Goal: Transaction & Acquisition: Purchase product/service

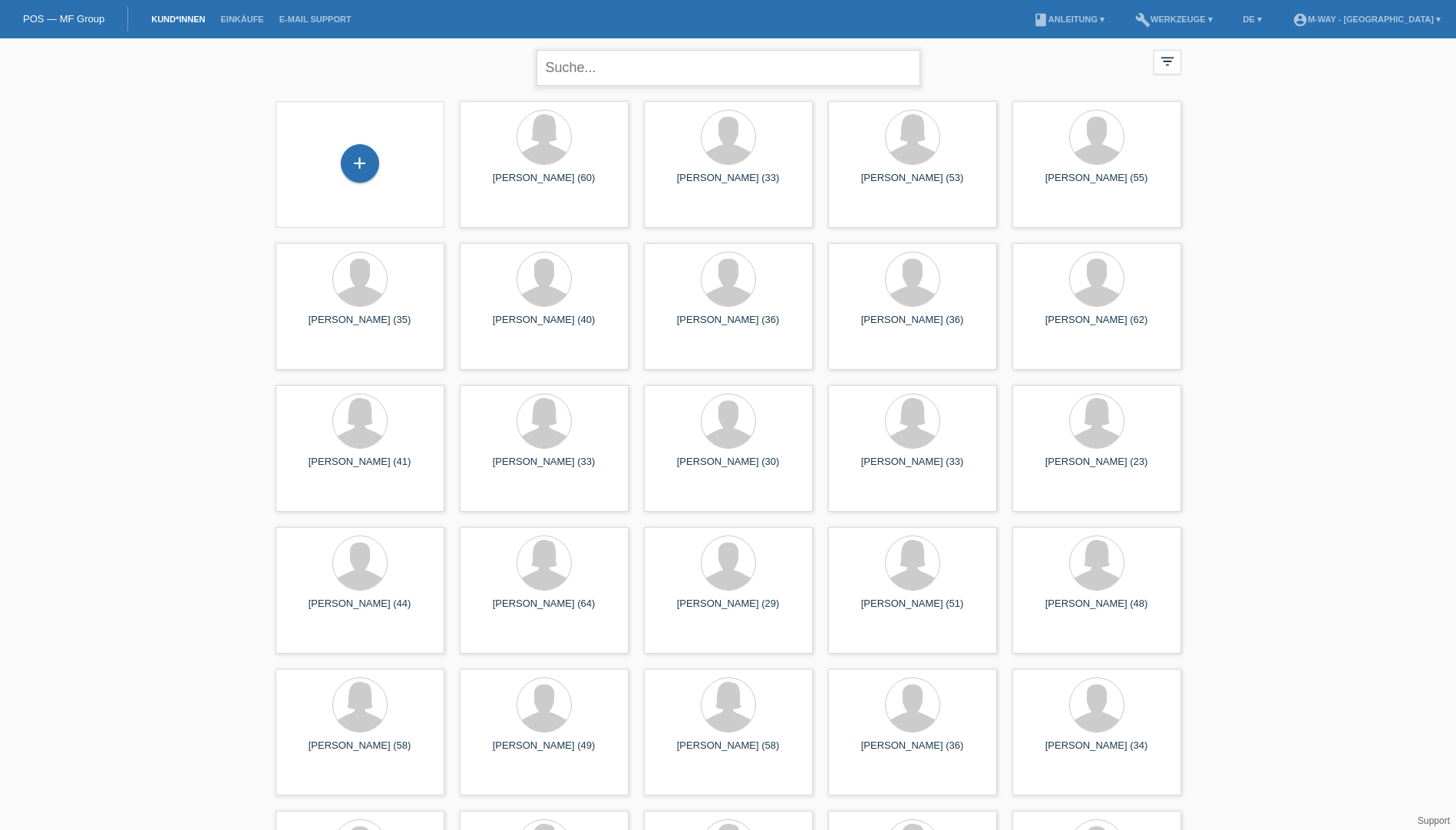
click at [676, 80] on input "text" at bounding box center [728, 68] width 384 height 36
type input "trinkler anette"
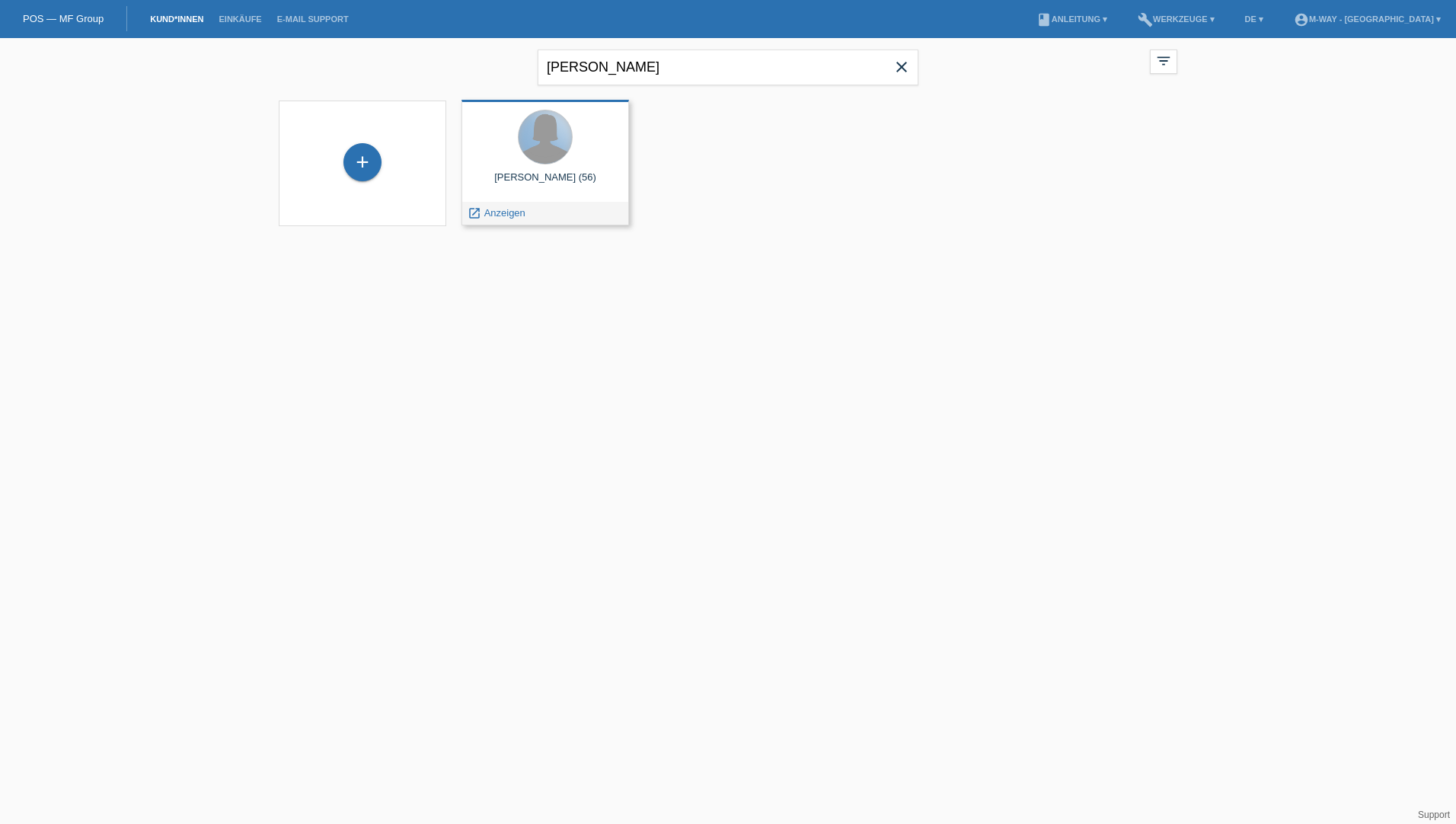
click at [554, 158] on div at bounding box center [545, 137] width 54 height 54
click at [508, 218] on span "Anzeigen" at bounding box center [505, 213] width 41 height 11
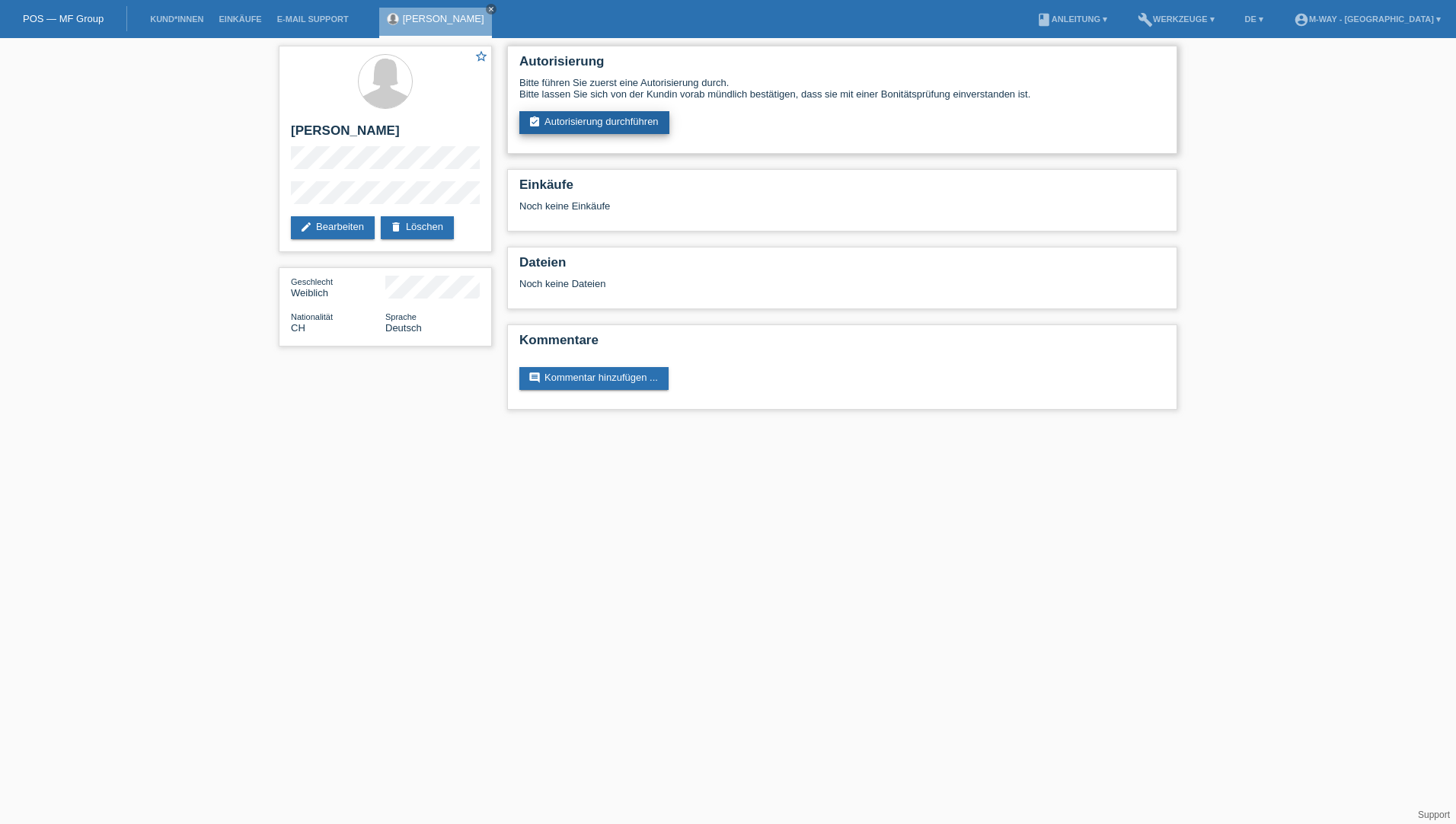
click at [588, 119] on link "assignment_turned_in Autorisierung durchführen" at bounding box center [594, 122] width 150 height 23
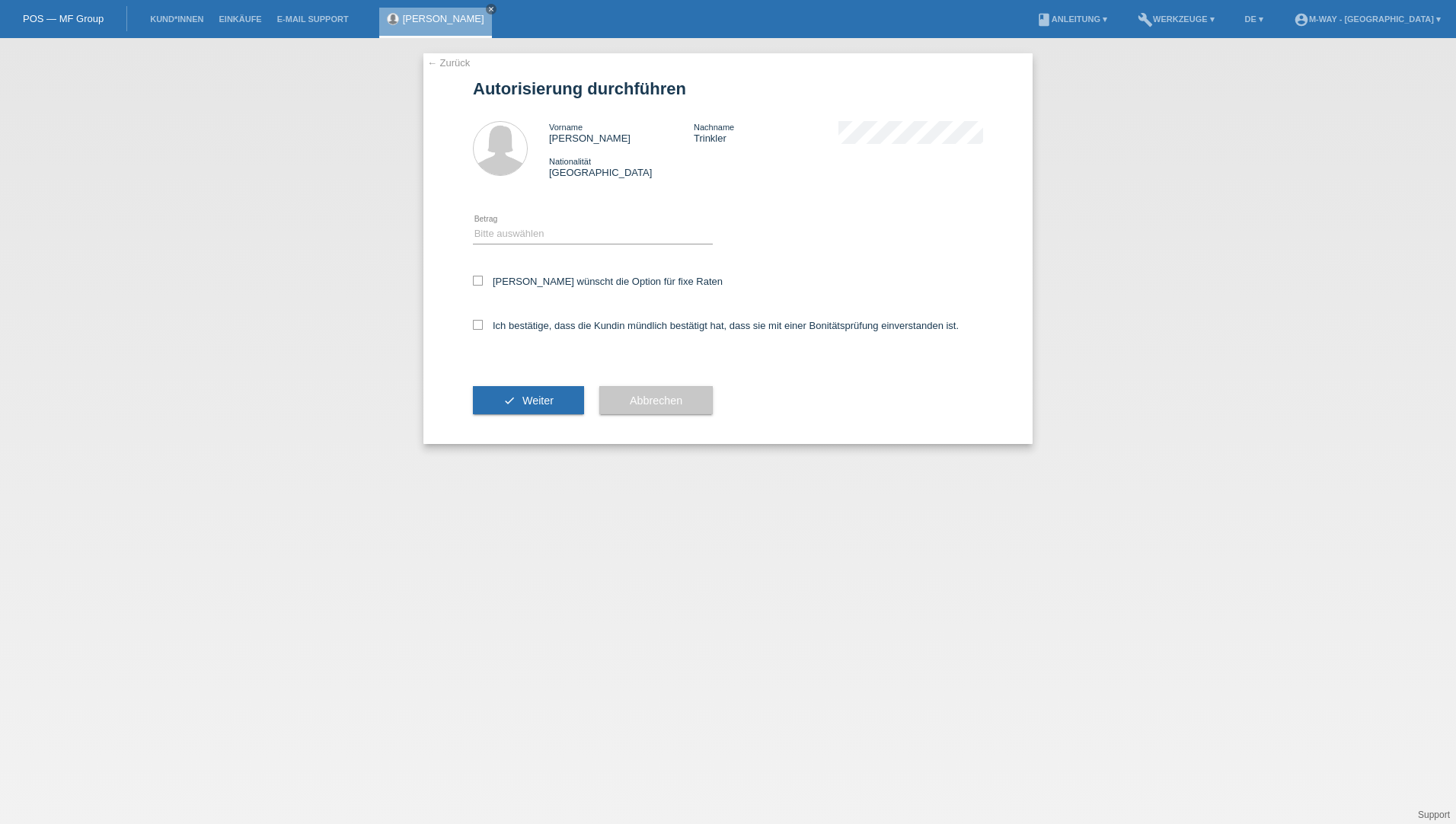
click at [487, 246] on div "Bitte auswählen CHF 1.00 - CHF 499.00 CHF 500.00 - CHF 1'999.00 CHF 2'000.00 - …" at bounding box center [593, 235] width 240 height 52
click at [502, 225] on select "Bitte auswählen CHF 1.00 - CHF 499.00 CHF 500.00 - CHF 1'999.00 CHF 2'000.00 - …" at bounding box center [593, 234] width 240 height 18
select select "3"
click at [473, 225] on select "Bitte auswählen CHF 1.00 - CHF 499.00 CHF 500.00 - CHF 1'999.00 CHF 2'000.00 - …" at bounding box center [593, 234] width 240 height 18
click at [507, 278] on label "Kundin wünscht die Option für fixe Raten" at bounding box center [597, 281] width 250 height 11
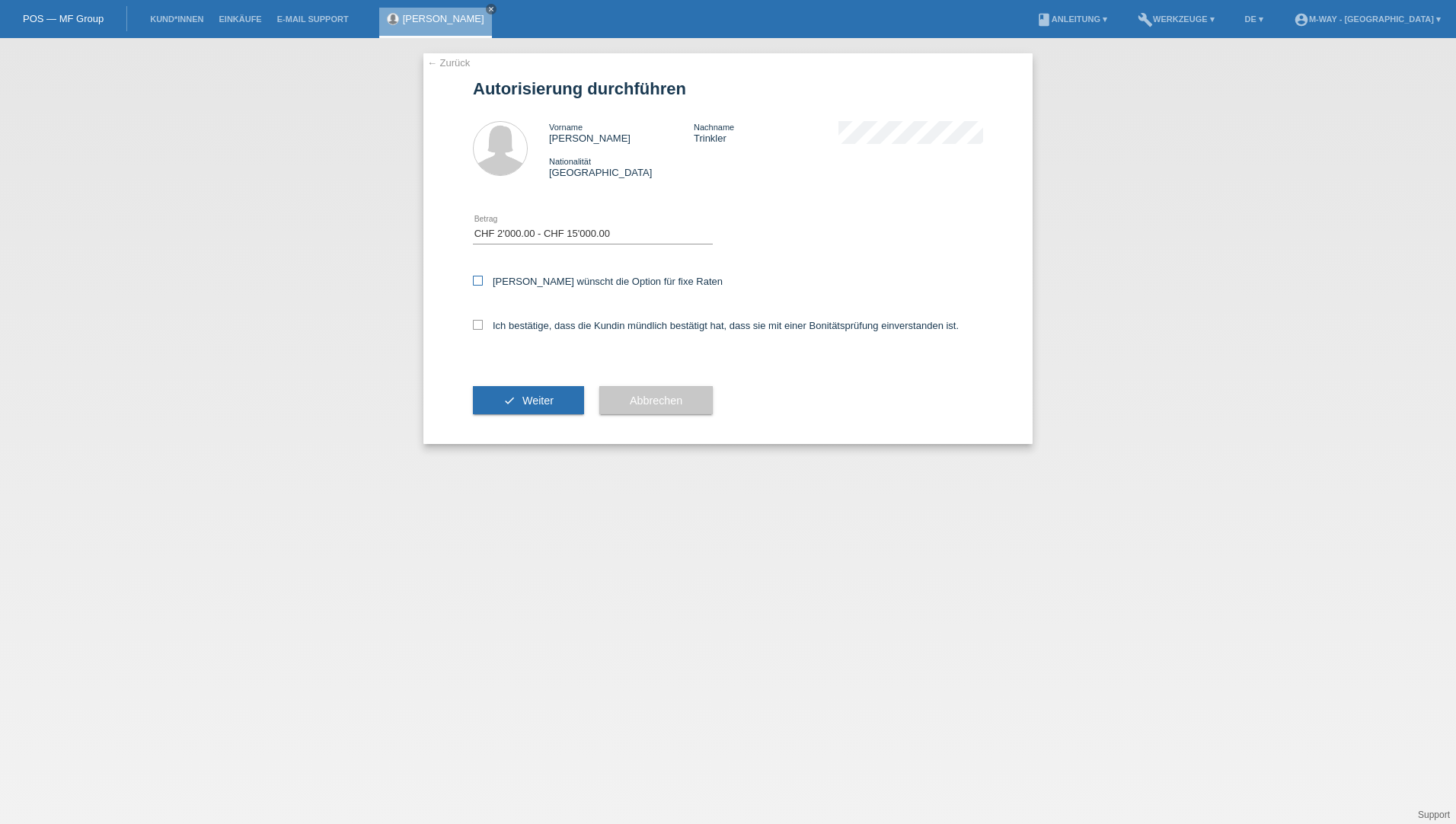
click at [483, 278] on input "Kundin wünscht die Option für fixe Raten" at bounding box center [477, 280] width 10 height 10
checkbox input "true"
click at [502, 317] on div "Ich bestätige, dass die Kundin mündlich bestätigt hat, dass sie mit einer Bonit…" at bounding box center [727, 331] width 510 height 52
click at [509, 327] on label "Ich bestätige, dass die Kundin mündlich bestätigt hat, dass sie mit einer Bonit…" at bounding box center [715, 325] width 486 height 11
click at [483, 327] on input "Ich bestätige, dass die Kundin mündlich bestätigt hat, dass sie mit einer Bonit…" at bounding box center [477, 324] width 10 height 10
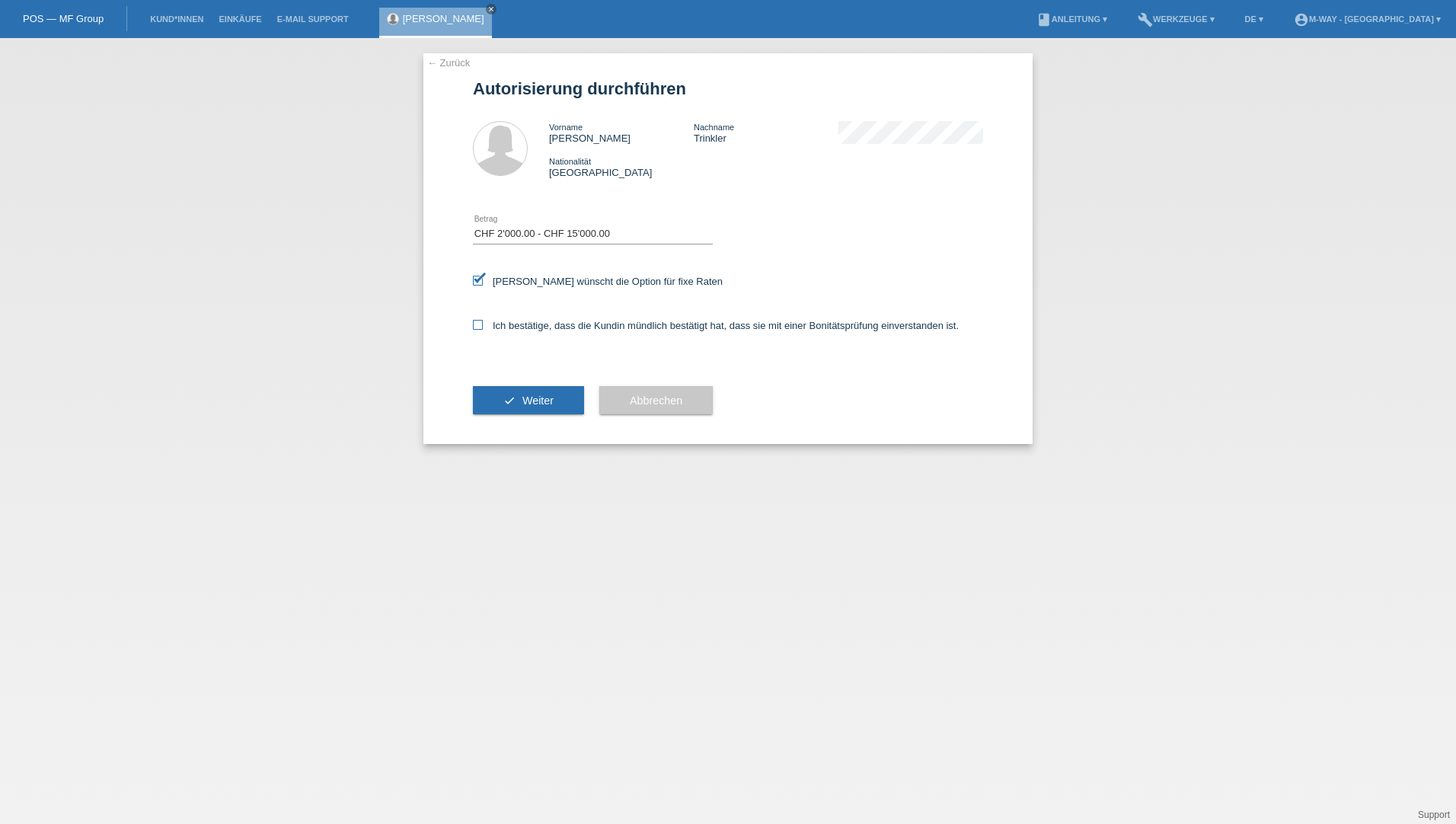
checkbox input "true"
click at [514, 404] on button "check Weiter" at bounding box center [528, 401] width 111 height 29
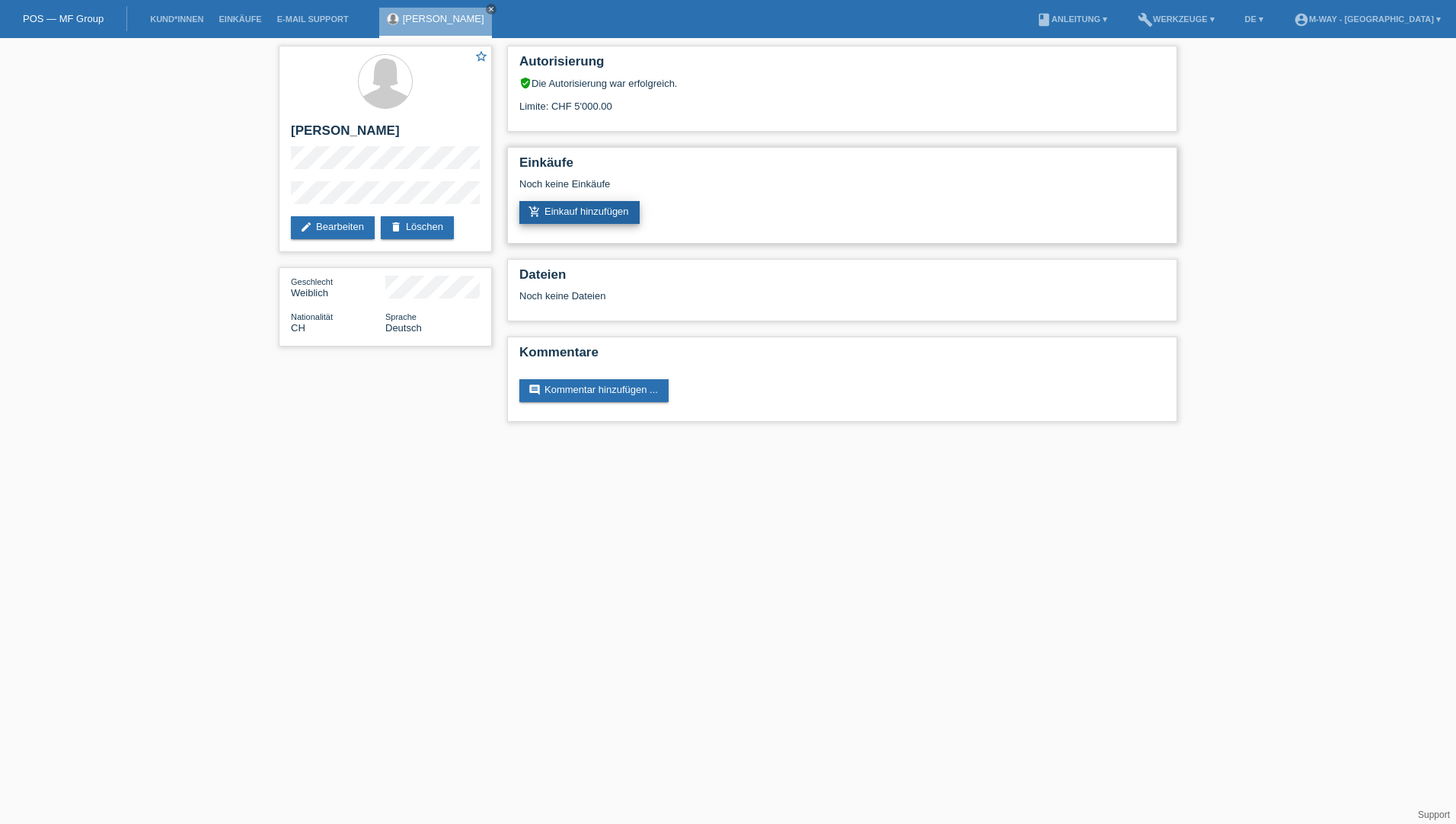
click at [589, 204] on link "add_shopping_cart Einkauf hinzufügen" at bounding box center [579, 213] width 120 height 23
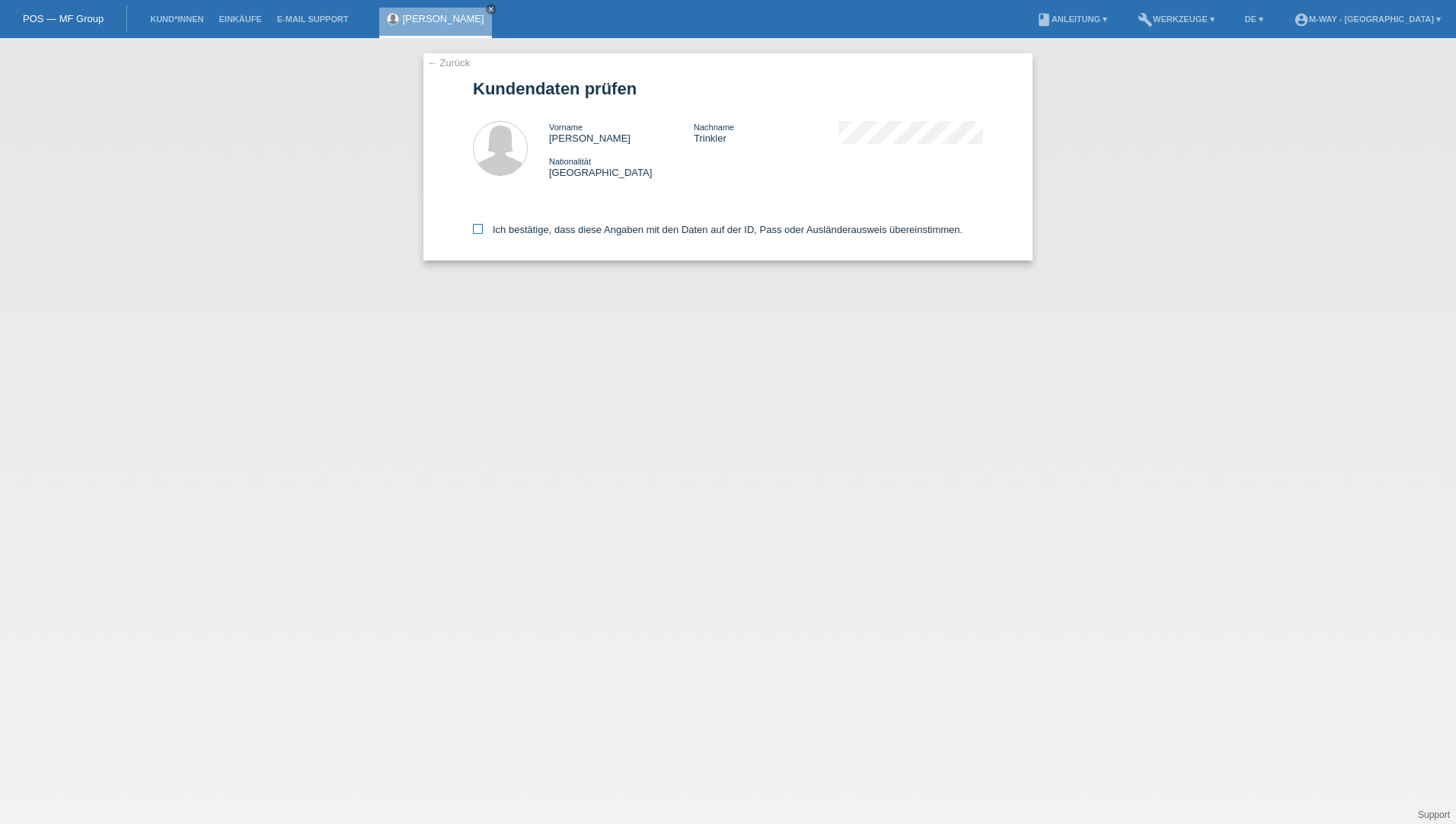
click at [486, 230] on label "Ich bestätige, dass diese Angaben mit den Daten auf der ID, Pass oder Ausländer…" at bounding box center [717, 230] width 489 height 11
click at [483, 230] on input "Ich bestätige, dass diese Angaben mit den Daten auf der ID, Pass oder Ausländer…" at bounding box center [477, 229] width 10 height 10
checkbox input "true"
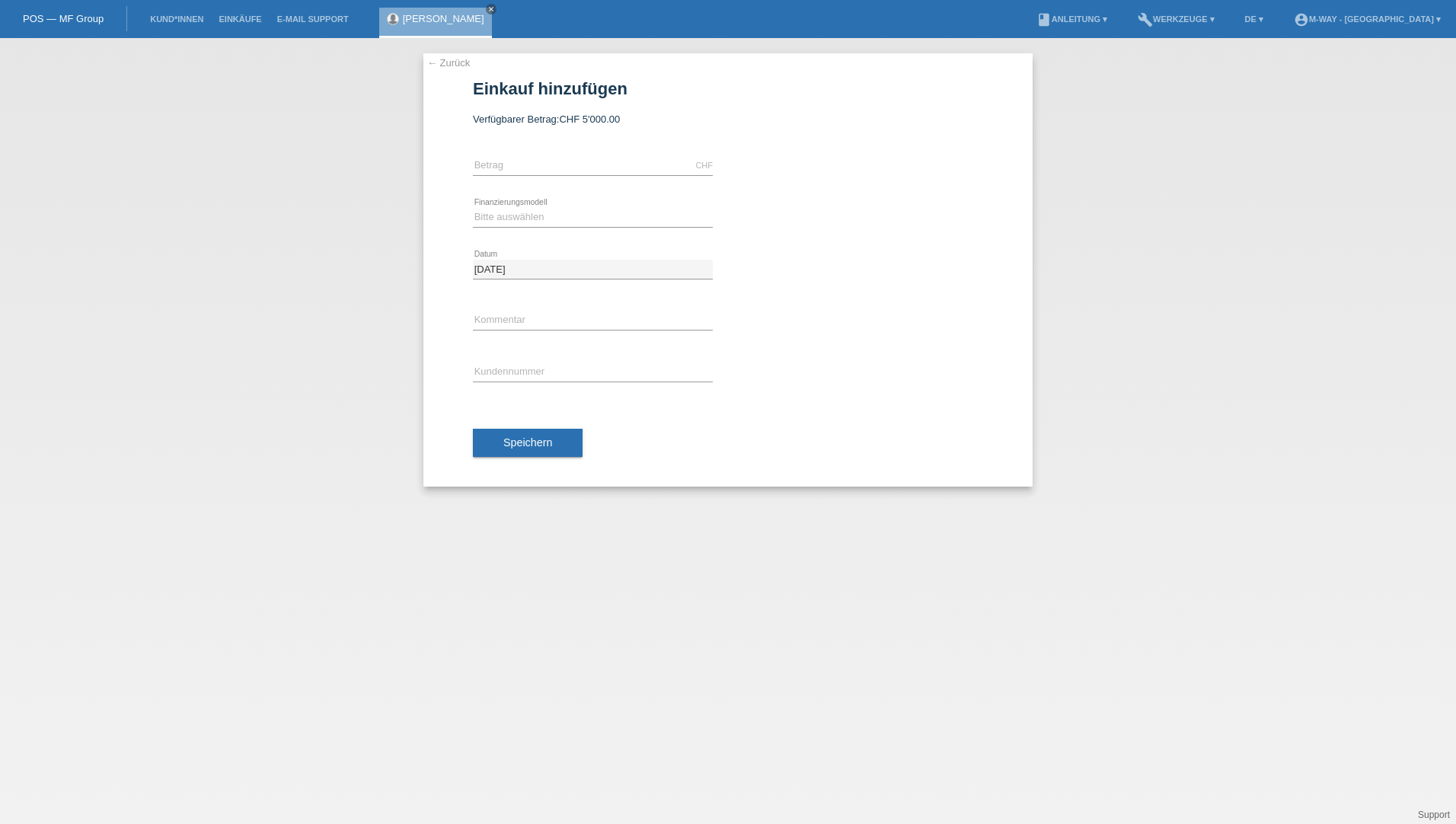
click at [559, 175] on icon at bounding box center [593, 175] width 240 height 1
click at [567, 171] on input "text" at bounding box center [593, 165] width 240 height 19
type input "2183.05"
click at [593, 229] on div "Bitte auswählen Fixe Raten Kauf auf Rechnung mit Teilzahlungsoption error Finan…" at bounding box center [593, 218] width 240 height 52
click at [580, 229] on div "Bitte auswählen Fixe Raten Kauf auf Rechnung mit Teilzahlungsoption error Finan…" at bounding box center [593, 218] width 240 height 52
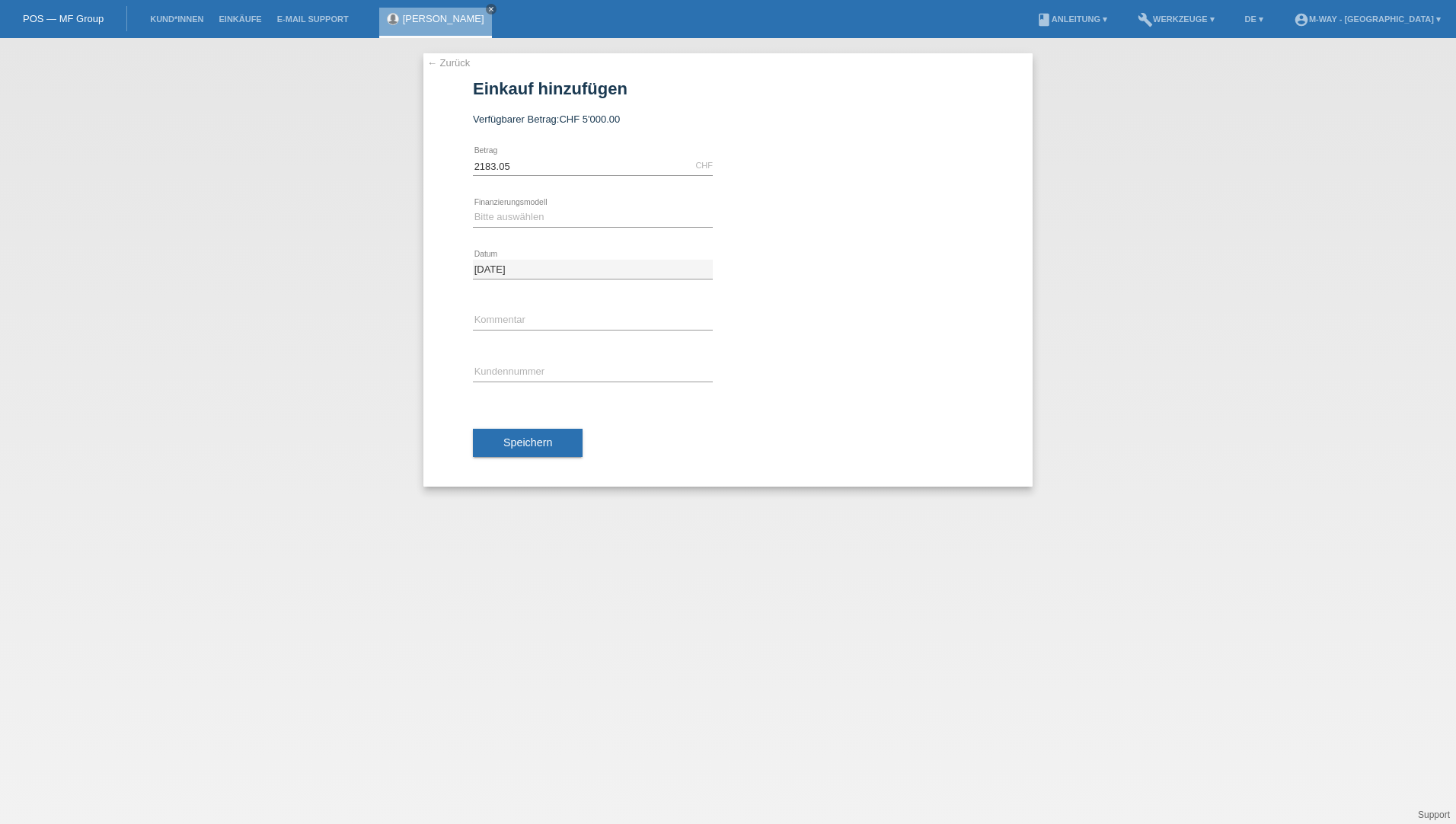
click at [569, 227] on icon at bounding box center [593, 227] width 240 height 1
click at [554, 212] on select "Bitte auswählen Fixe Raten Kauf auf Rechnung mit Teilzahlungsoption" at bounding box center [593, 217] width 240 height 18
select select "77"
click at [473, 208] on select "Bitte auswählen Fixe Raten Kauf auf Rechnung mit Teilzahlungsoption" at bounding box center [593, 217] width 240 height 18
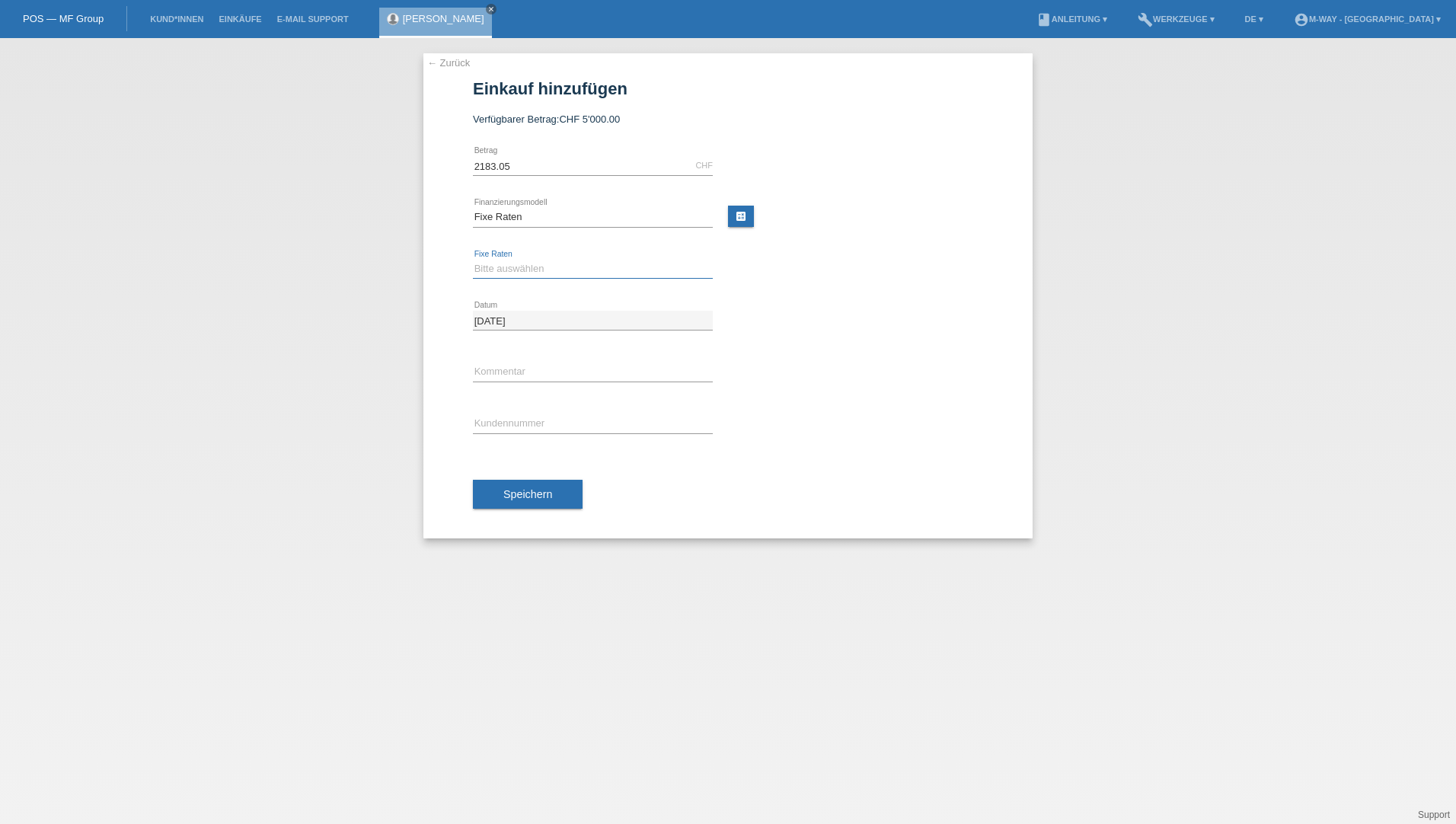
click at [541, 269] on select "Bitte auswählen 4 Raten 5 Raten 6 Raten 7 Raten 8 Raten 9 Raten 10 Raten 11 Rat…" at bounding box center [593, 269] width 240 height 18
select select "202"
click at [473, 260] on select "Bitte auswählen 4 Raten 5 Raten 6 Raten 7 Raten 8 Raten 9 Raten 10 Raten 11 Rat…" at bounding box center [593, 269] width 240 height 18
click at [864, 347] on div at bounding box center [863, 352] width 240 height 11
click at [525, 428] on input "text" at bounding box center [593, 424] width 240 height 19
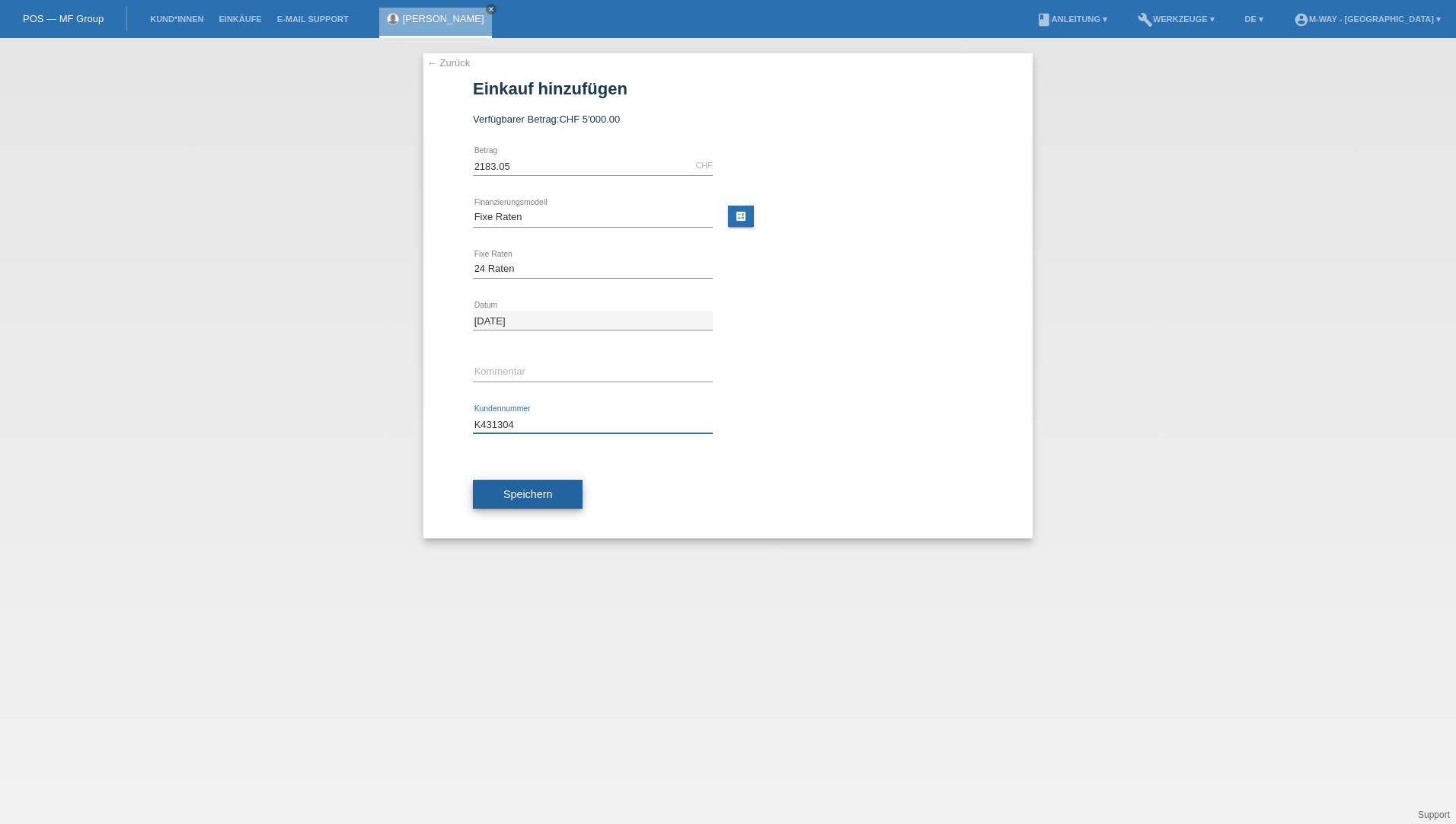
type input "K431304"
click at [512, 490] on span "Speichern" at bounding box center [528, 494] width 49 height 12
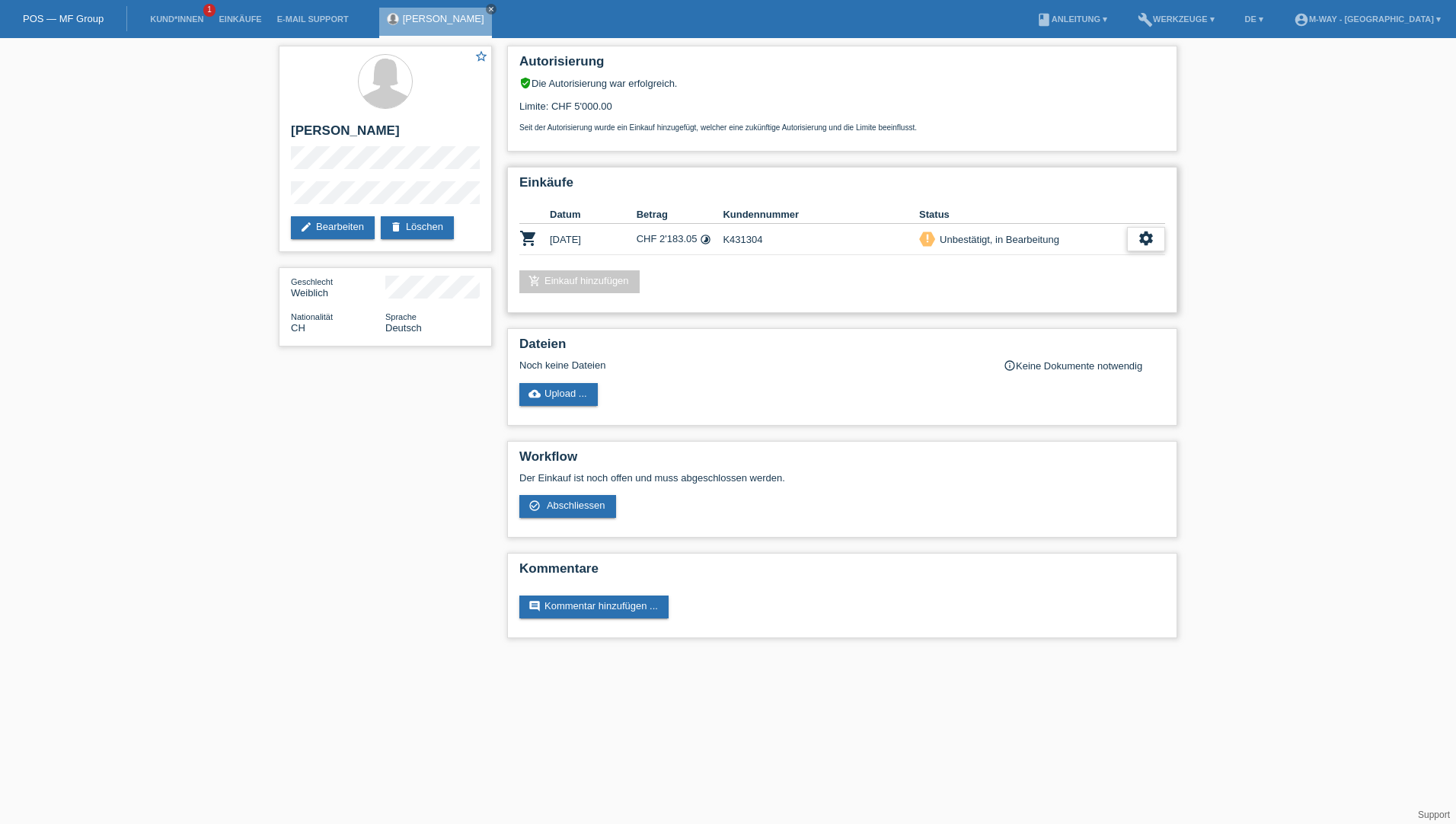
click at [1137, 242] on div "settings" at bounding box center [1146, 239] width 38 height 24
click at [1050, 289] on span "AGB herunterladen" at bounding box center [1036, 285] width 89 height 18
click at [1153, 237] on icon "settings" at bounding box center [1146, 239] width 17 height 17
click at [1262, 223] on div "star_border [PERSON_NAME] edit Bearbeiten delete Löschen Geschlecht Weiblich Na…" at bounding box center [728, 346] width 1456 height 616
